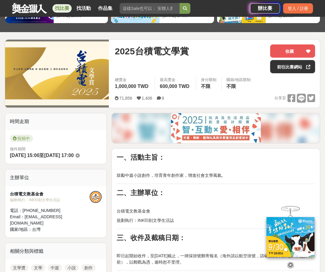
scroll to position [54, 0]
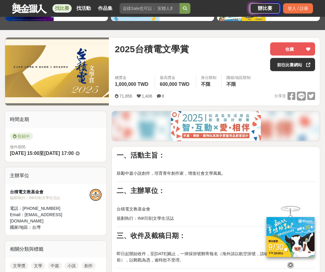
click at [289, 265] on div at bounding box center [291, 263] width 60 height 10
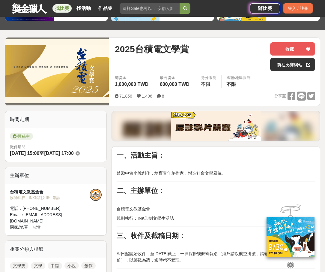
click at [290, 261] on icon at bounding box center [290, 262] width 7 height 7
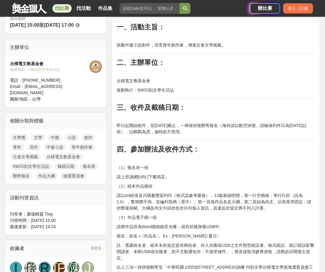
scroll to position [183, 0]
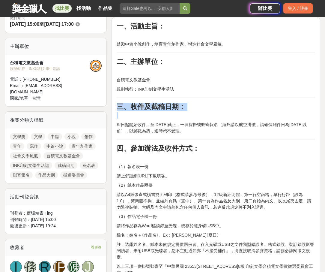
drag, startPoint x: 117, startPoint y: 106, endPoint x: 211, endPoint y: 138, distance: 99.2
copy div "三、收件及截稿日期："
click at [202, 146] on h2 "四、參加辦法及收件方式：" at bounding box center [216, 148] width 198 height 8
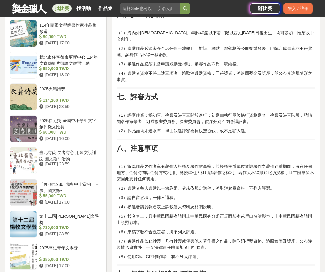
scroll to position [640, 0]
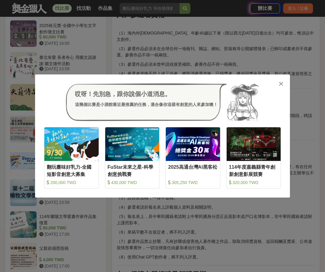
click at [280, 84] on icon at bounding box center [281, 84] width 4 height 6
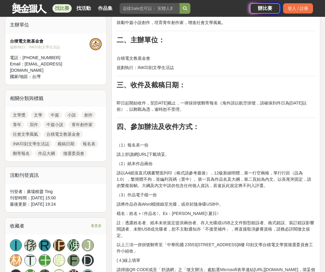
scroll to position [204, 0]
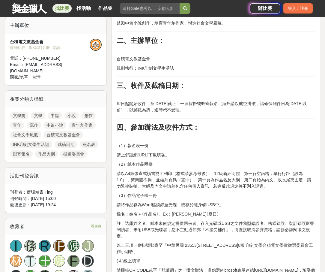
drag, startPoint x: 210, startPoint y: 110, endPoint x: 111, endPoint y: 106, distance: 99.6
copy p "即日起開始收件，至[DATE]截止，一律採掛號郵寄報名（海外請以航空掛號，請確保到件日為[DATE]以前），以郵戳為憑，逾時恕不受理。"
click at [124, 147] on p "（1）報名表一份" at bounding box center [216, 145] width 198 height 6
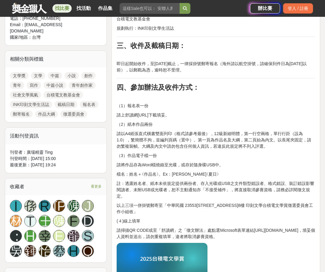
scroll to position [334, 0]
